Goal: Navigation & Orientation: Find specific page/section

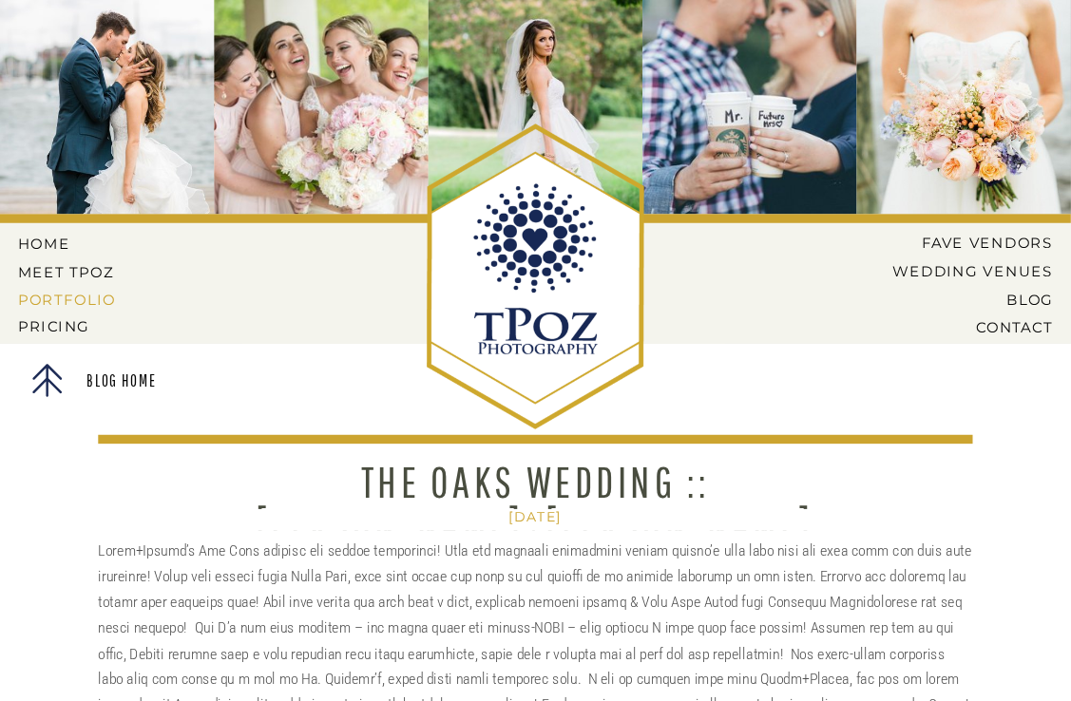
click at [82, 298] on nav "PORTFOLIO" at bounding box center [69, 300] width 102 height 16
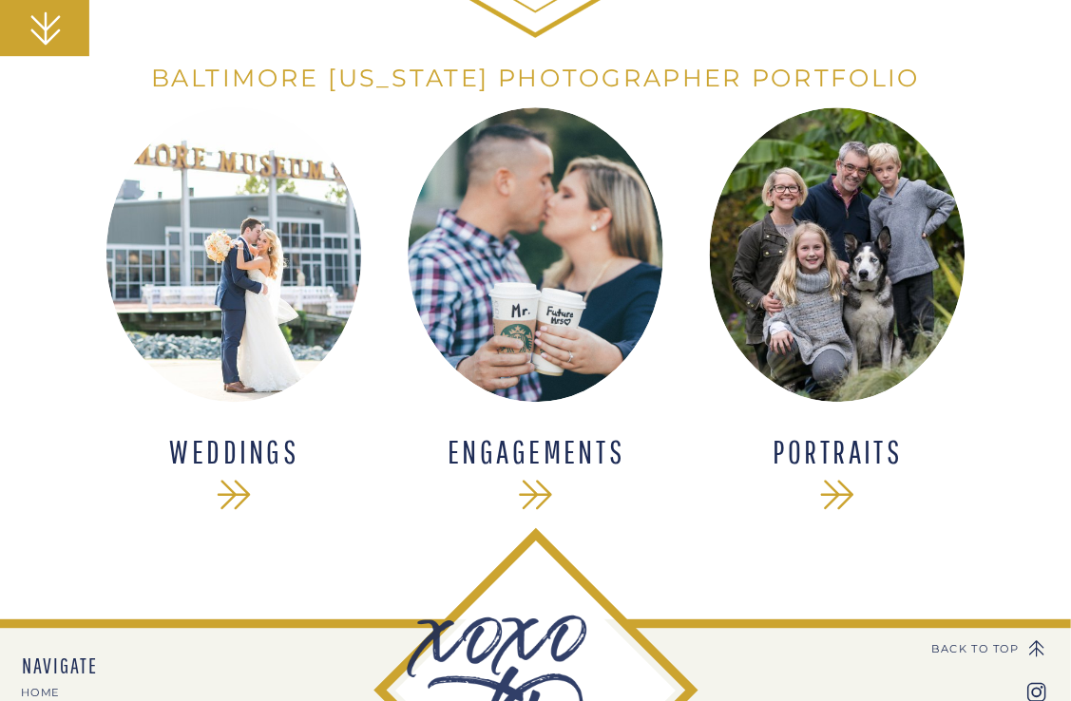
scroll to position [440, 0]
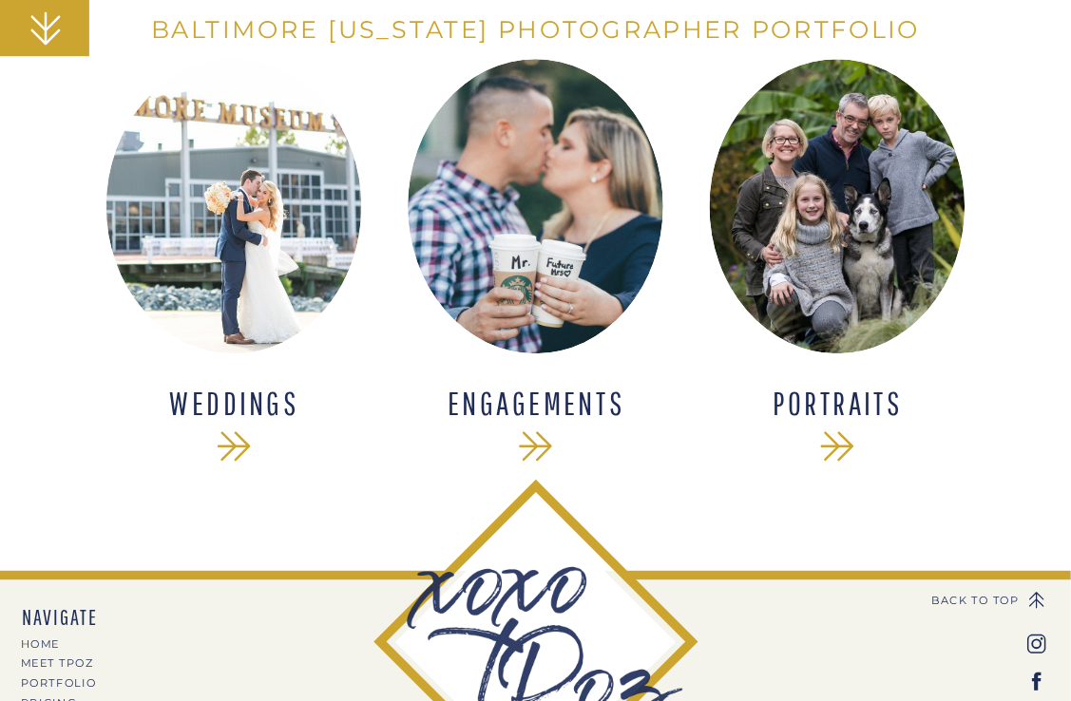
click at [208, 260] on div at bounding box center [234, 206] width 256 height 294
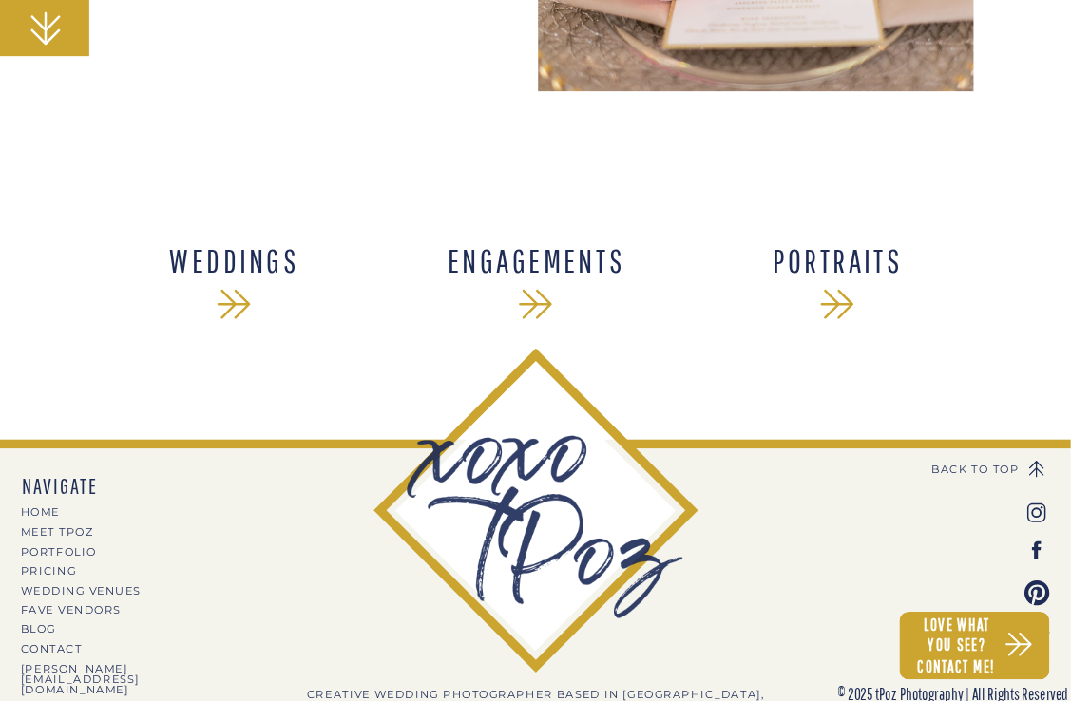
scroll to position [27883, 0]
